Goal: Transaction & Acquisition: Purchase product/service

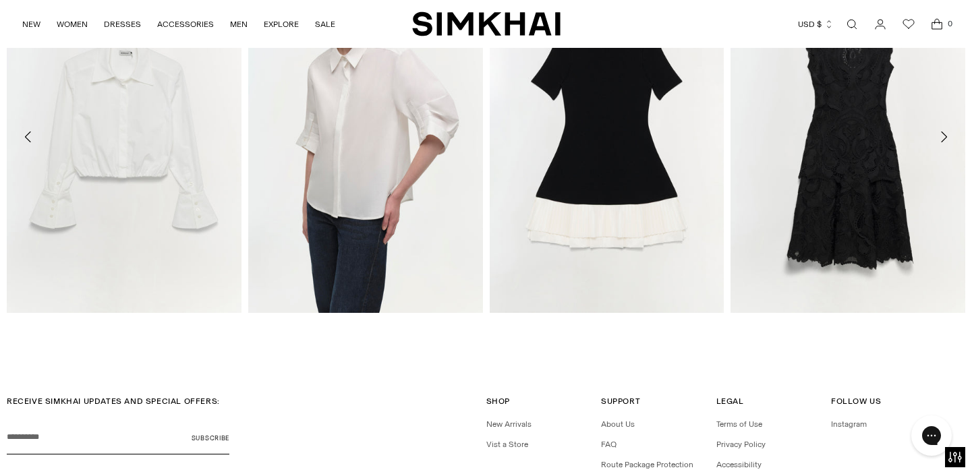
scroll to position [2076, 0]
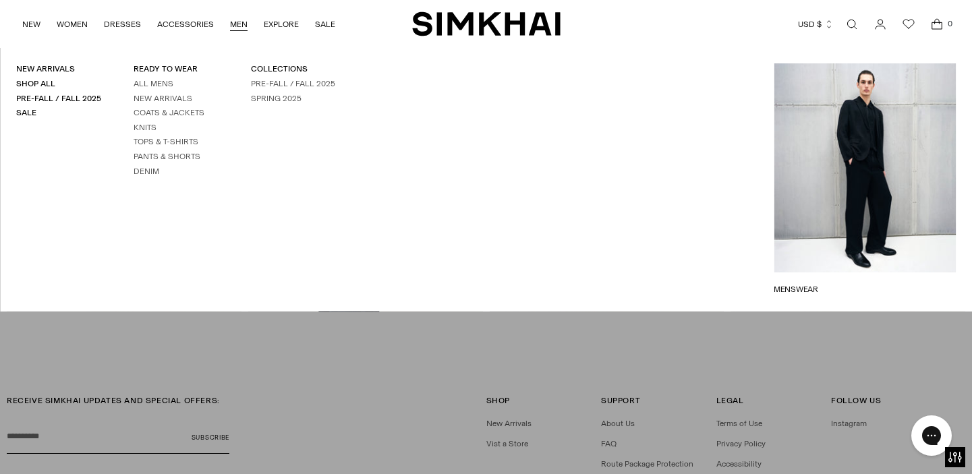
click at [239, 28] on link "MEN" at bounding box center [239, 24] width 18 height 30
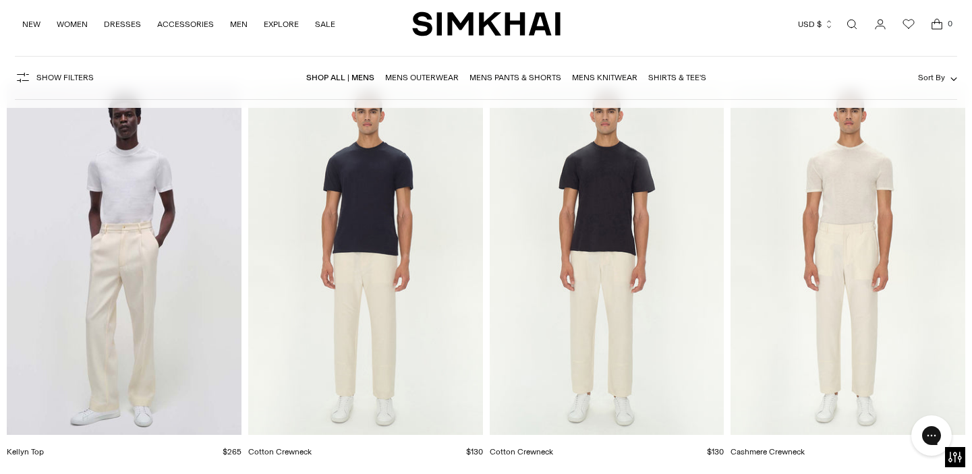
scroll to position [5840, 0]
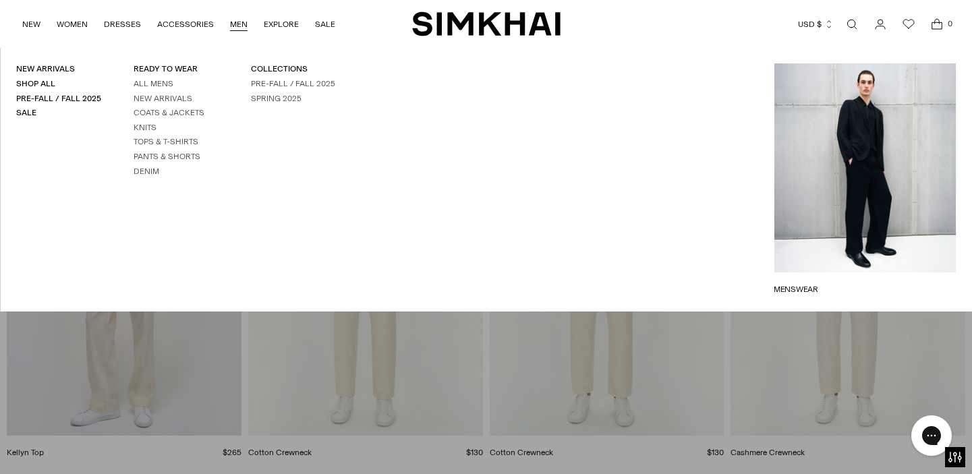
click at [36, 115] on h4 "Sale" at bounding box center [58, 112] width 85 height 11
click at [32, 115] on link "Sale" at bounding box center [26, 112] width 20 height 9
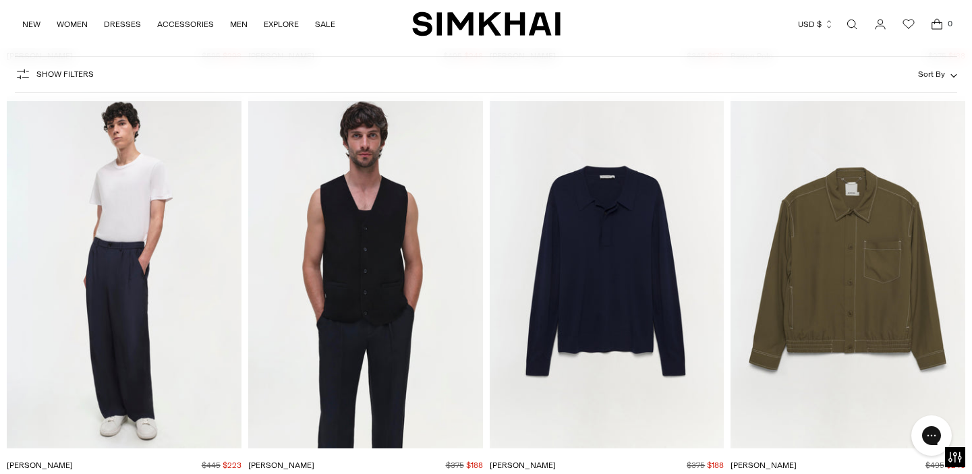
scroll to position [4186, 0]
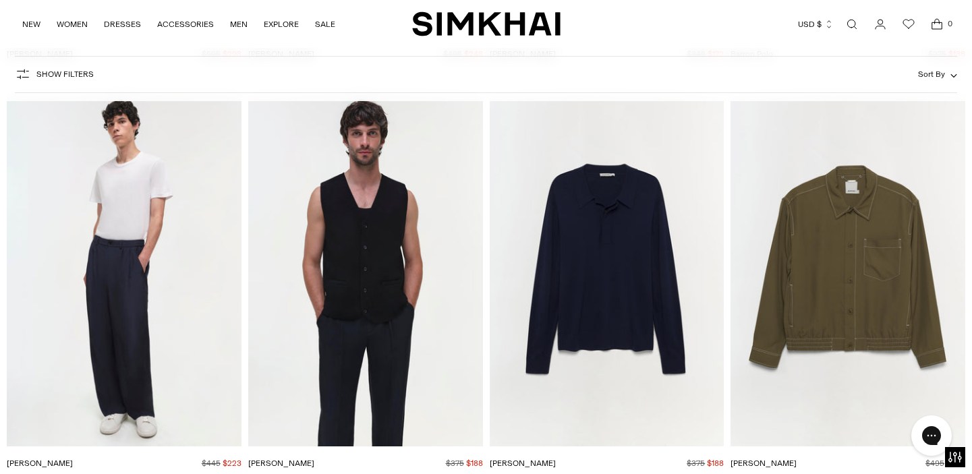
click at [0, 0] on img "Keith Jacket" at bounding box center [0, 0] width 0 height 0
